Goal: Find specific page/section: Find specific page/section

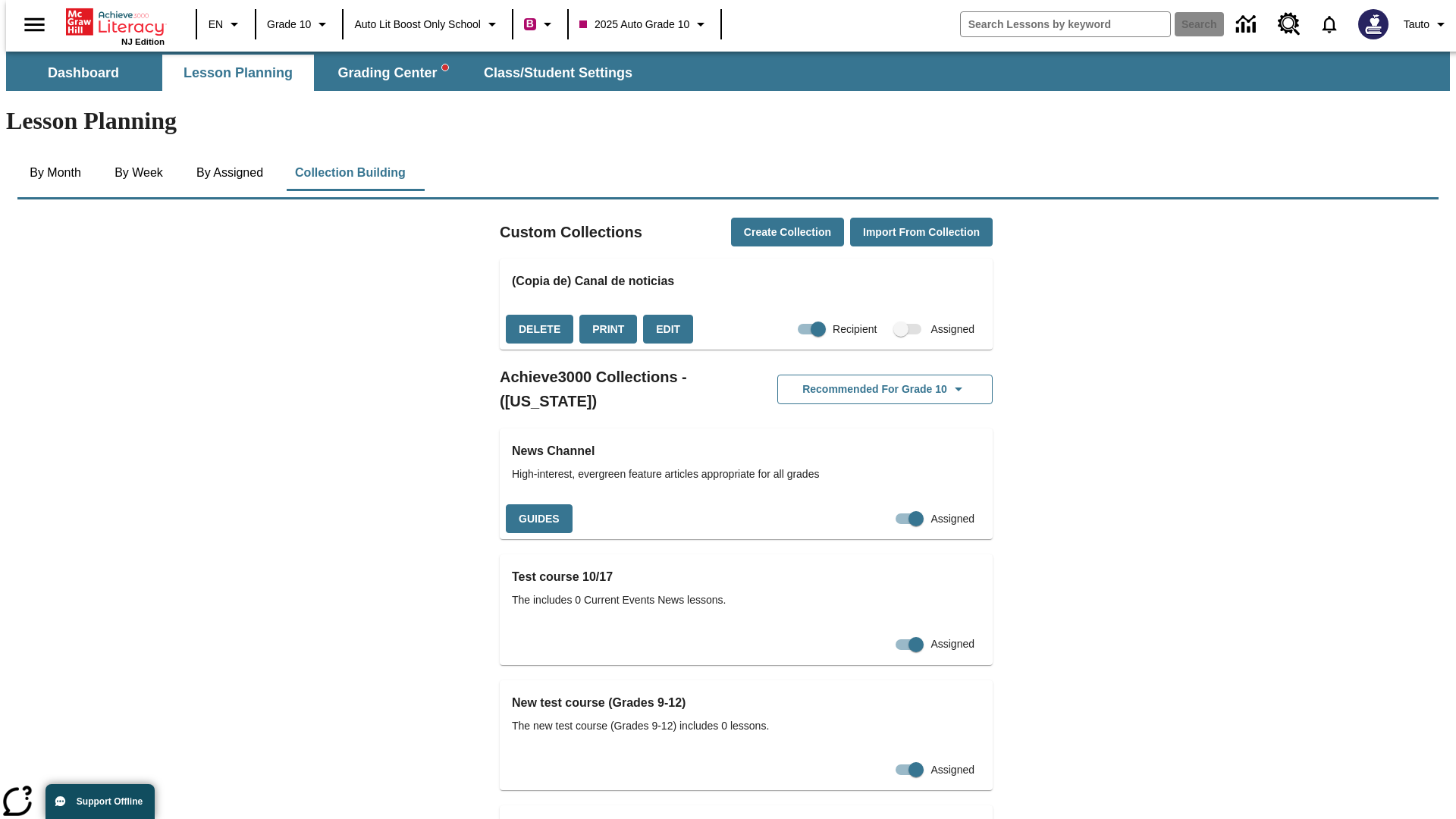
checkbox input "true"
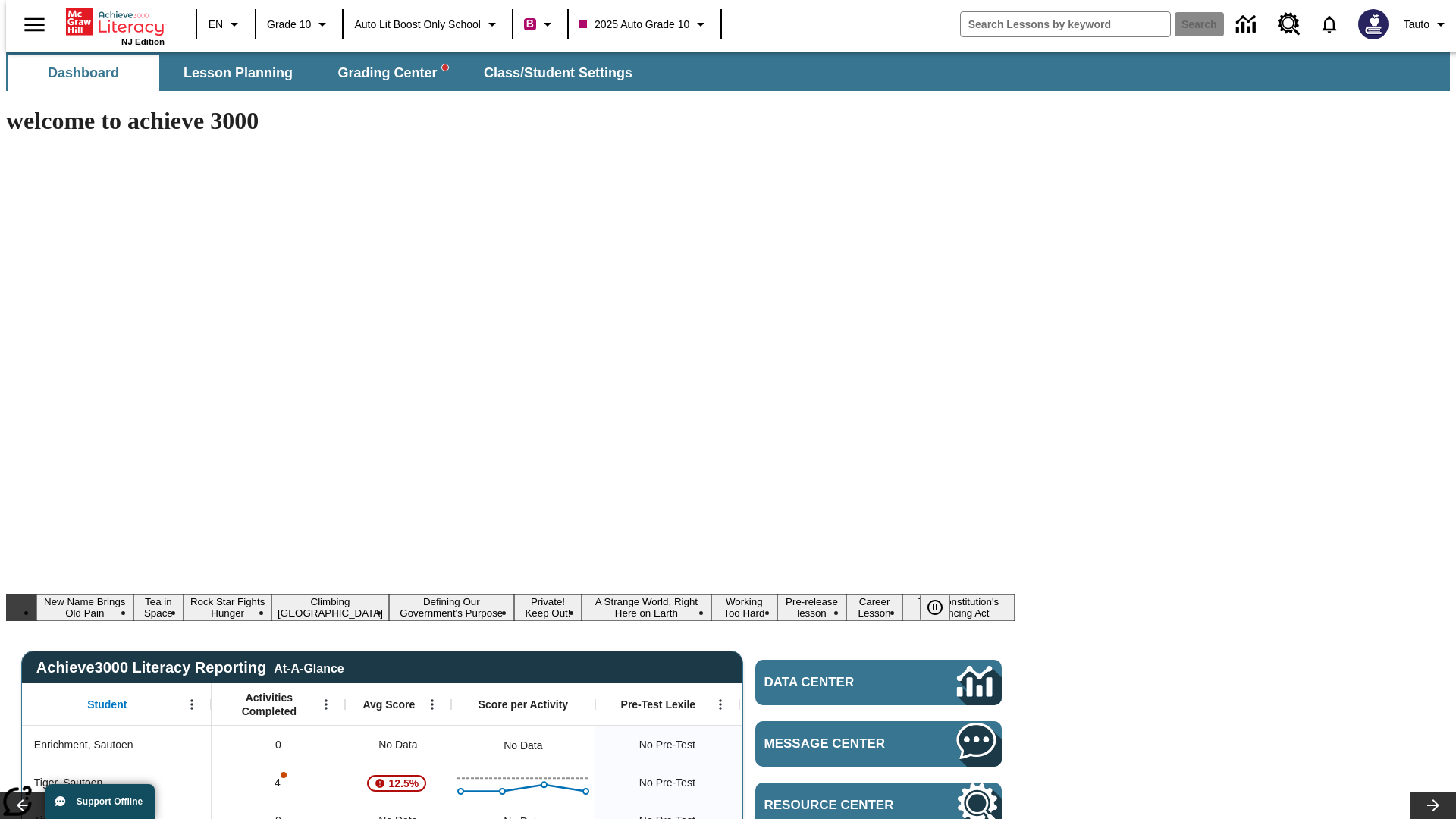
type input "-1"
click at [232, 73] on span "Lesson Planning" at bounding box center [238, 74] width 109 height 18
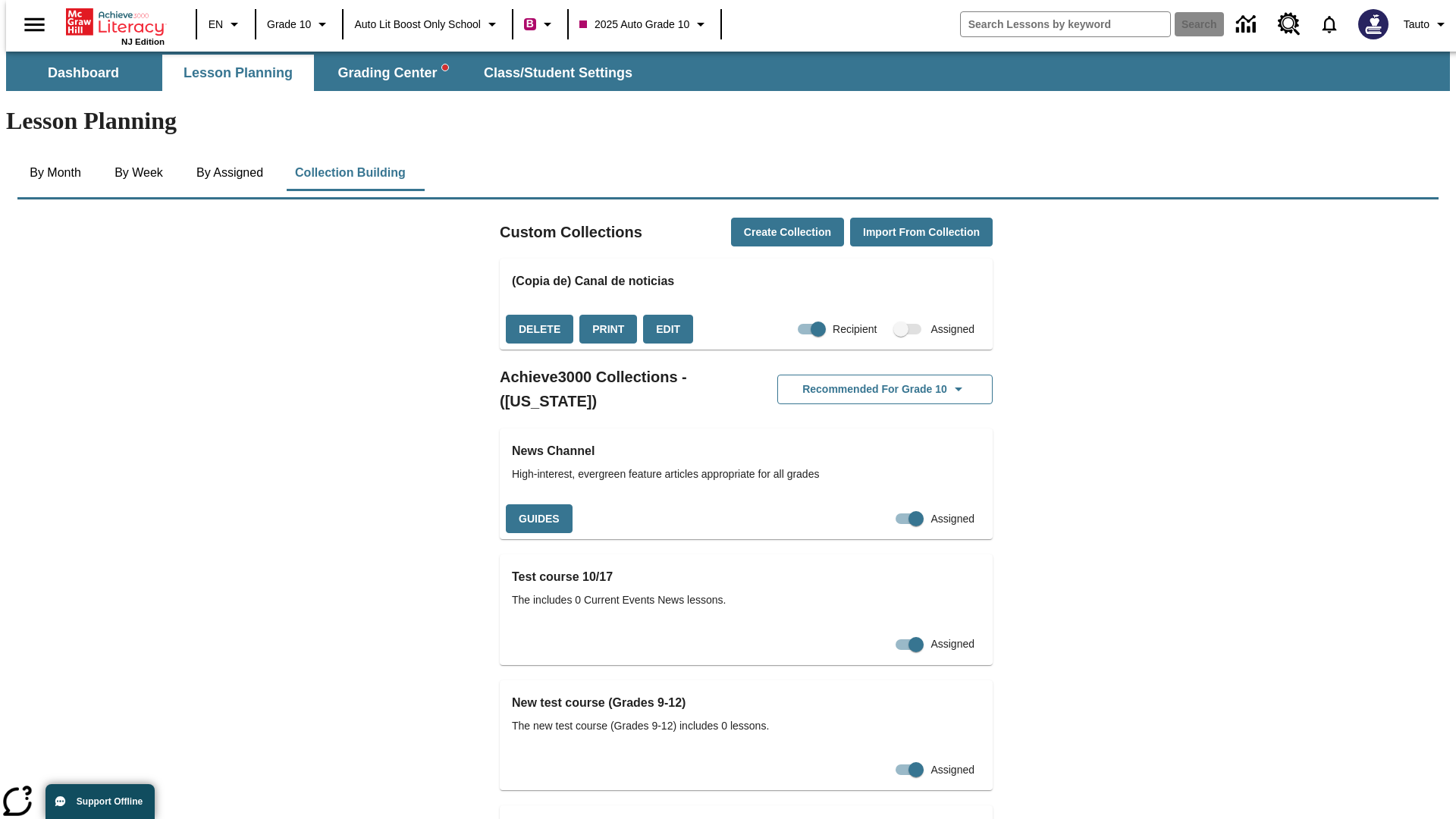
checkbox input "false"
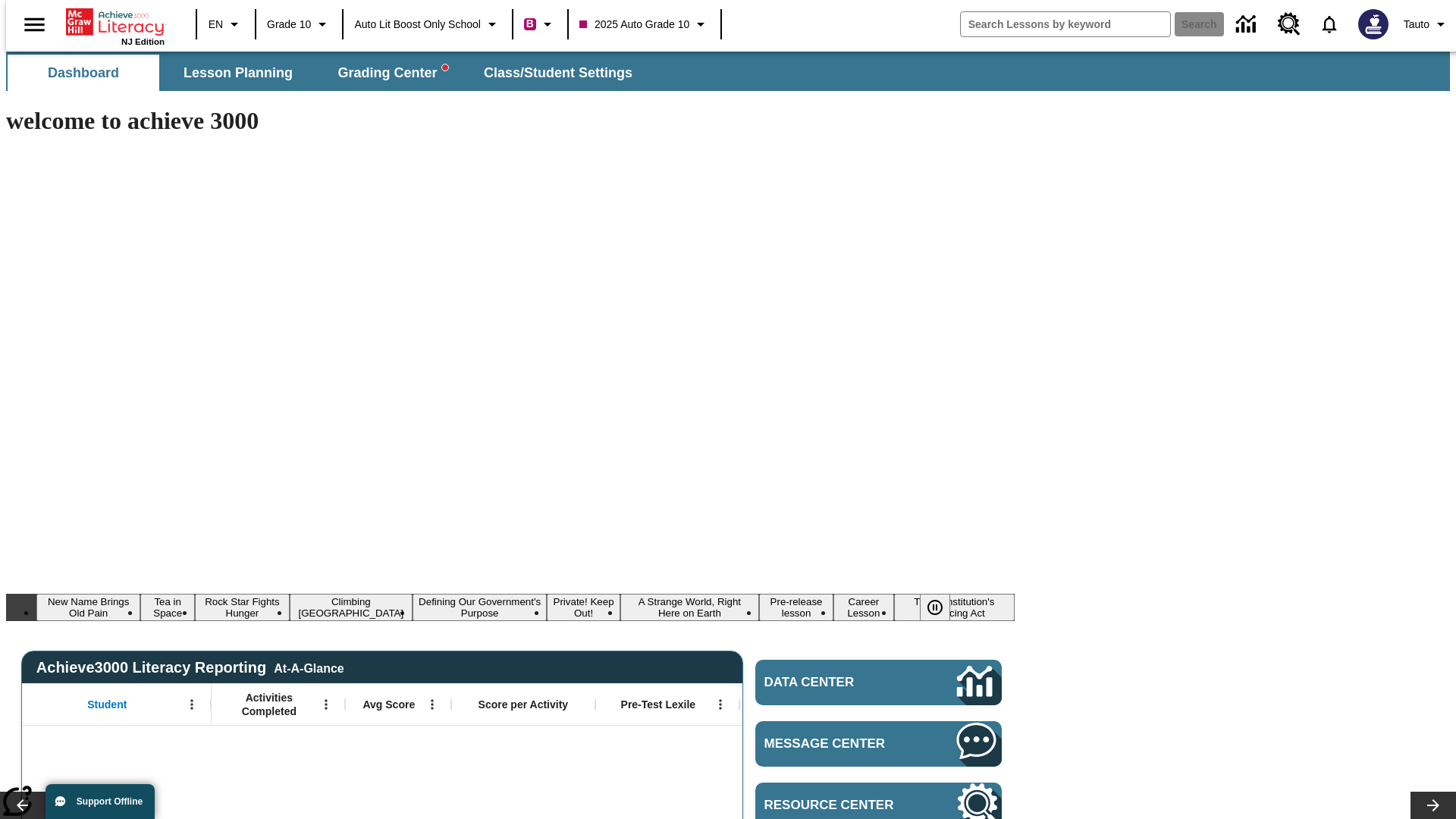
type input "-1"
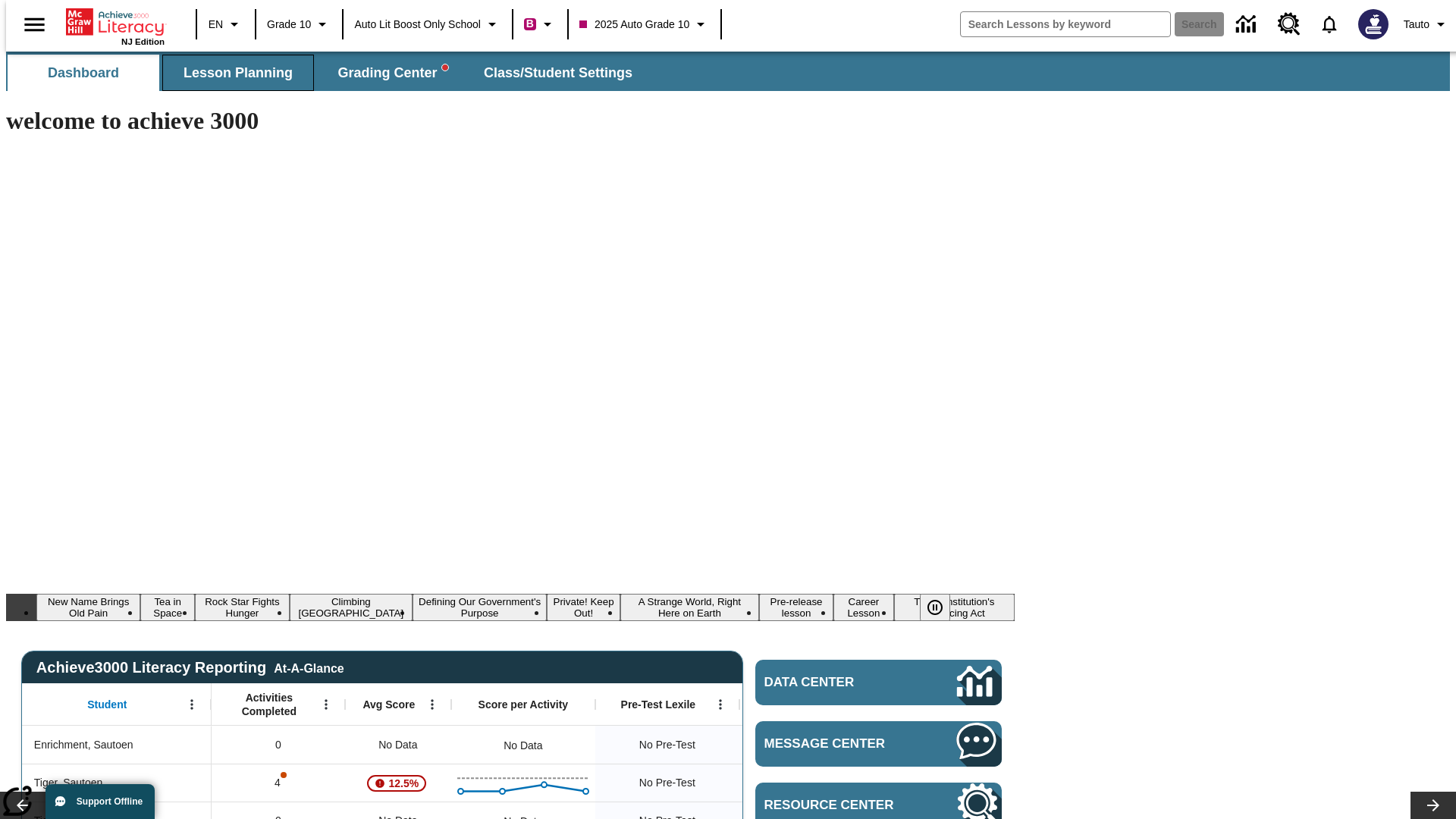
click at [232, 73] on span "Lesson Planning" at bounding box center [238, 74] width 109 height 18
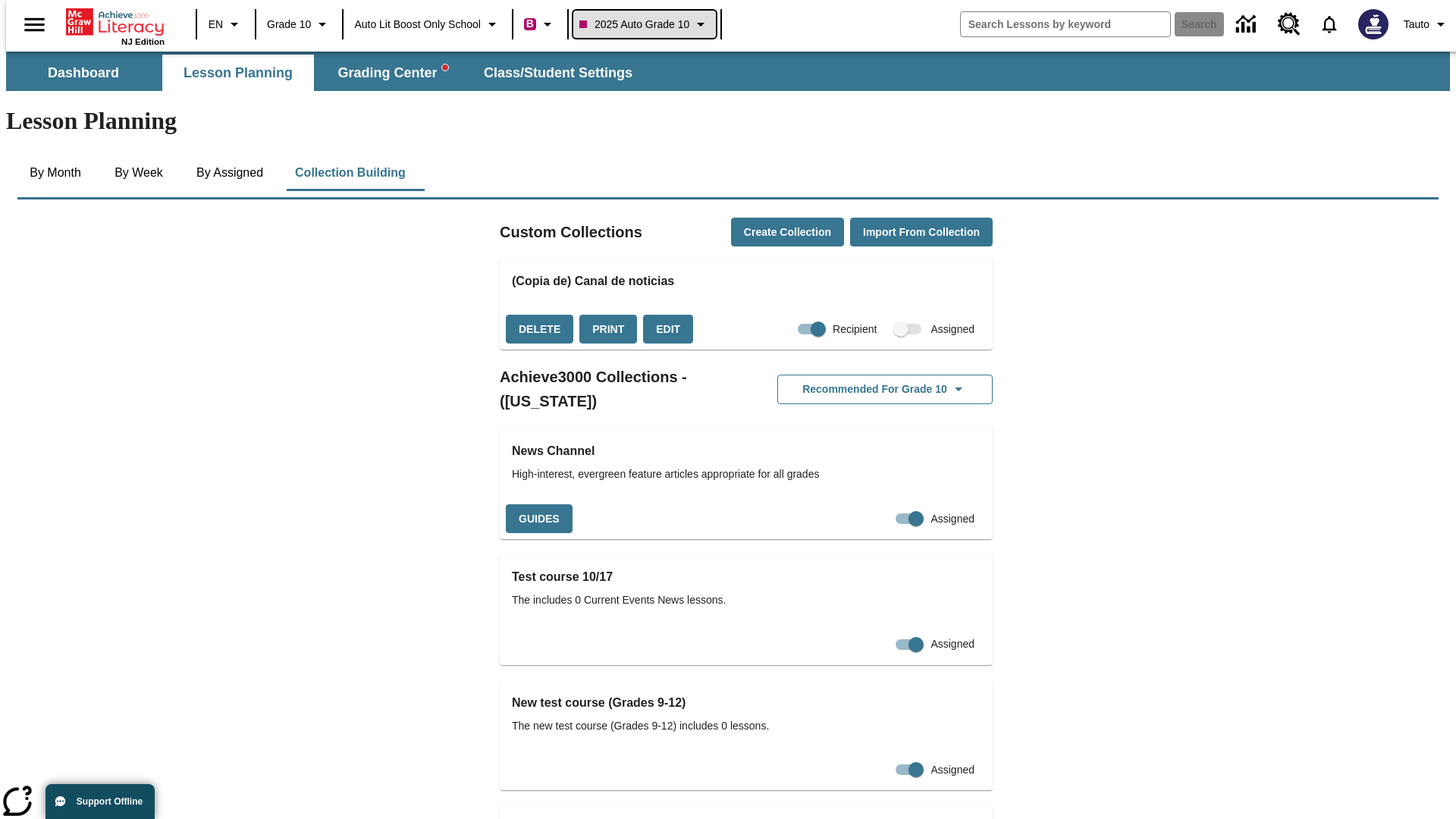
click at [646, 24] on span "2025 Auto Grade 10" at bounding box center [634, 25] width 110 height 16
